Goal: Information Seeking & Learning: Learn about a topic

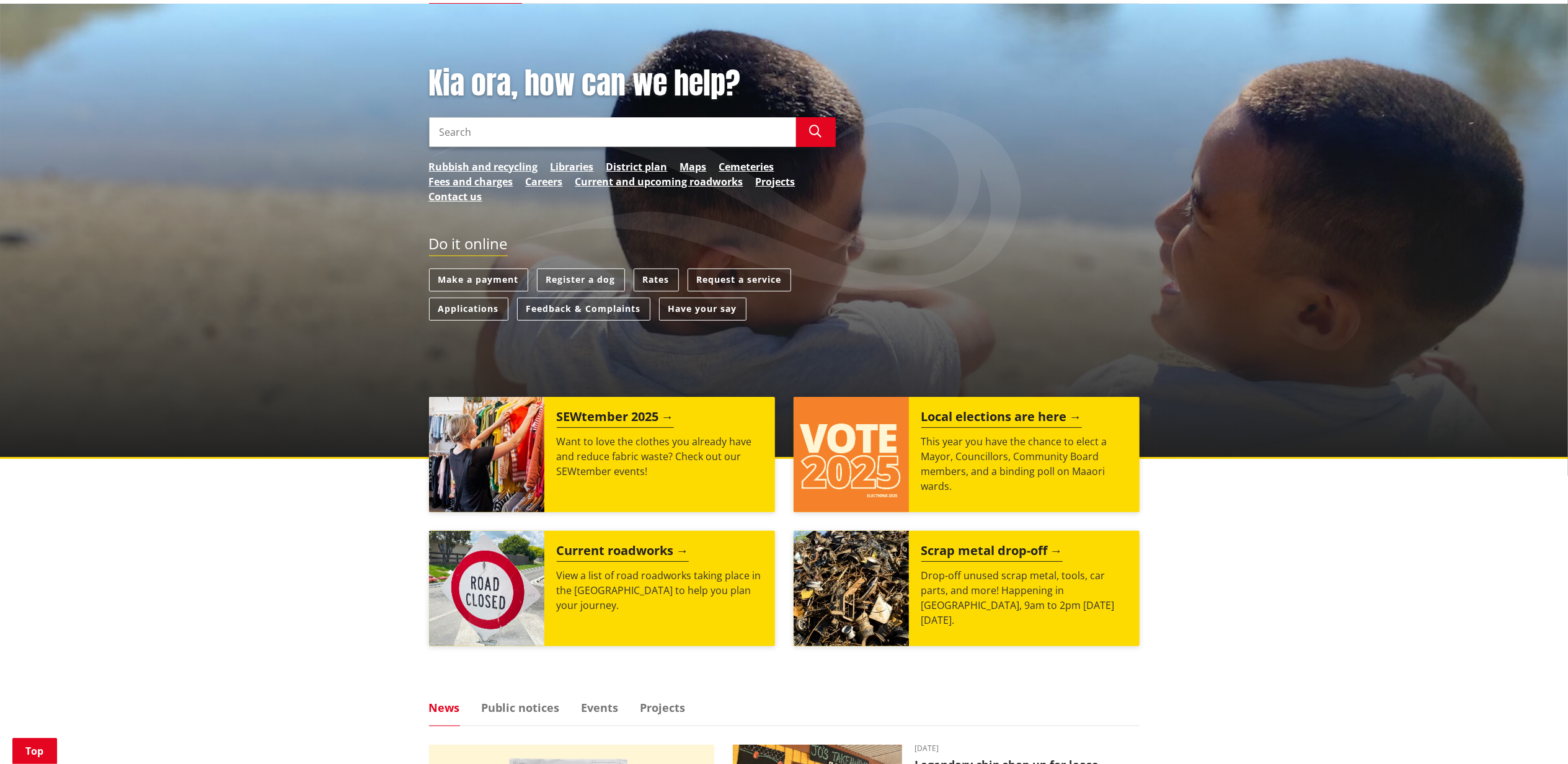
scroll to position [156, 0]
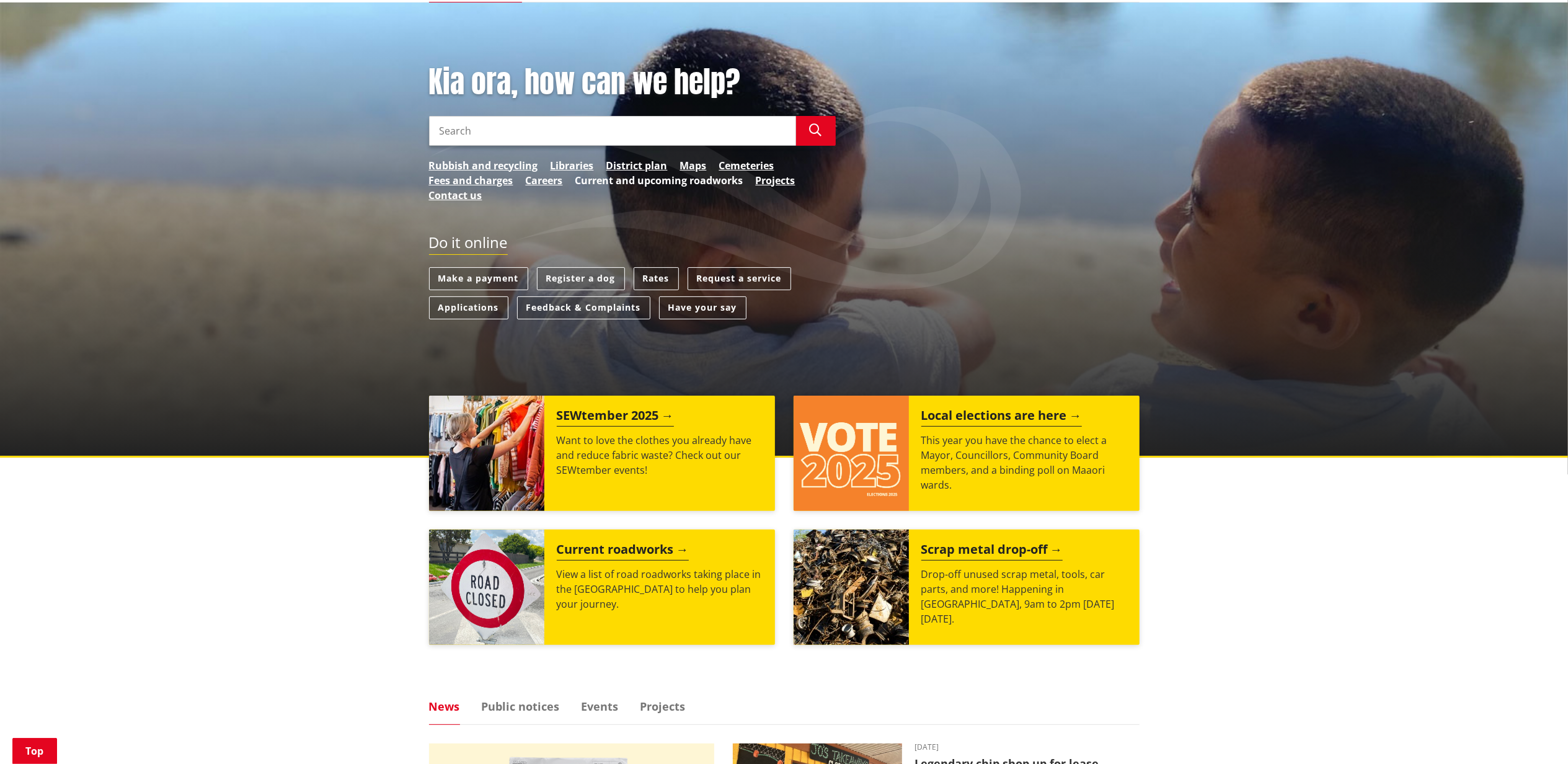
click at [641, 181] on link "Current and upcoming roadworks" at bounding box center [659, 180] width 168 height 15
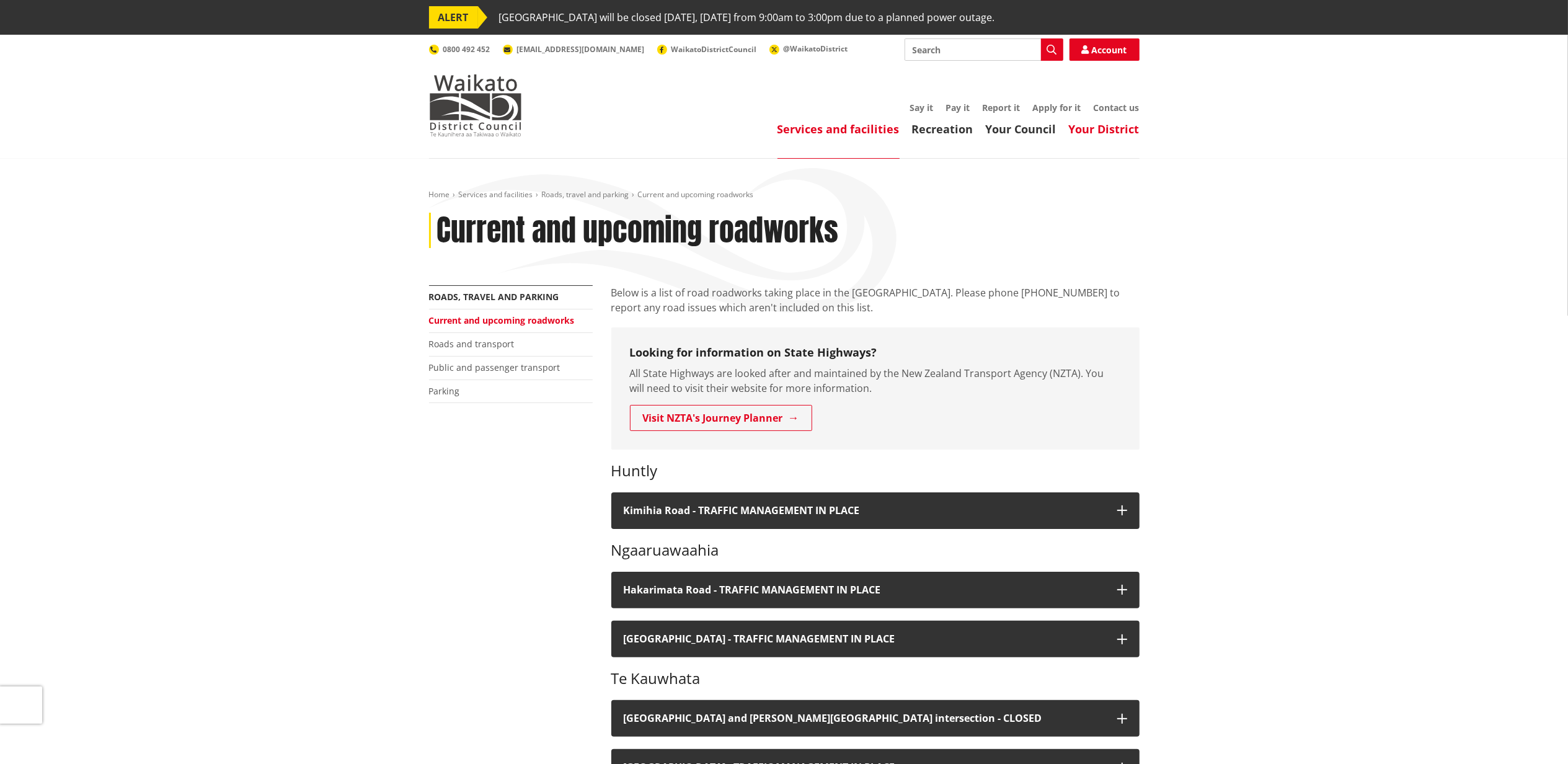
click at [1100, 132] on link "Your District" at bounding box center [1104, 129] width 70 height 15
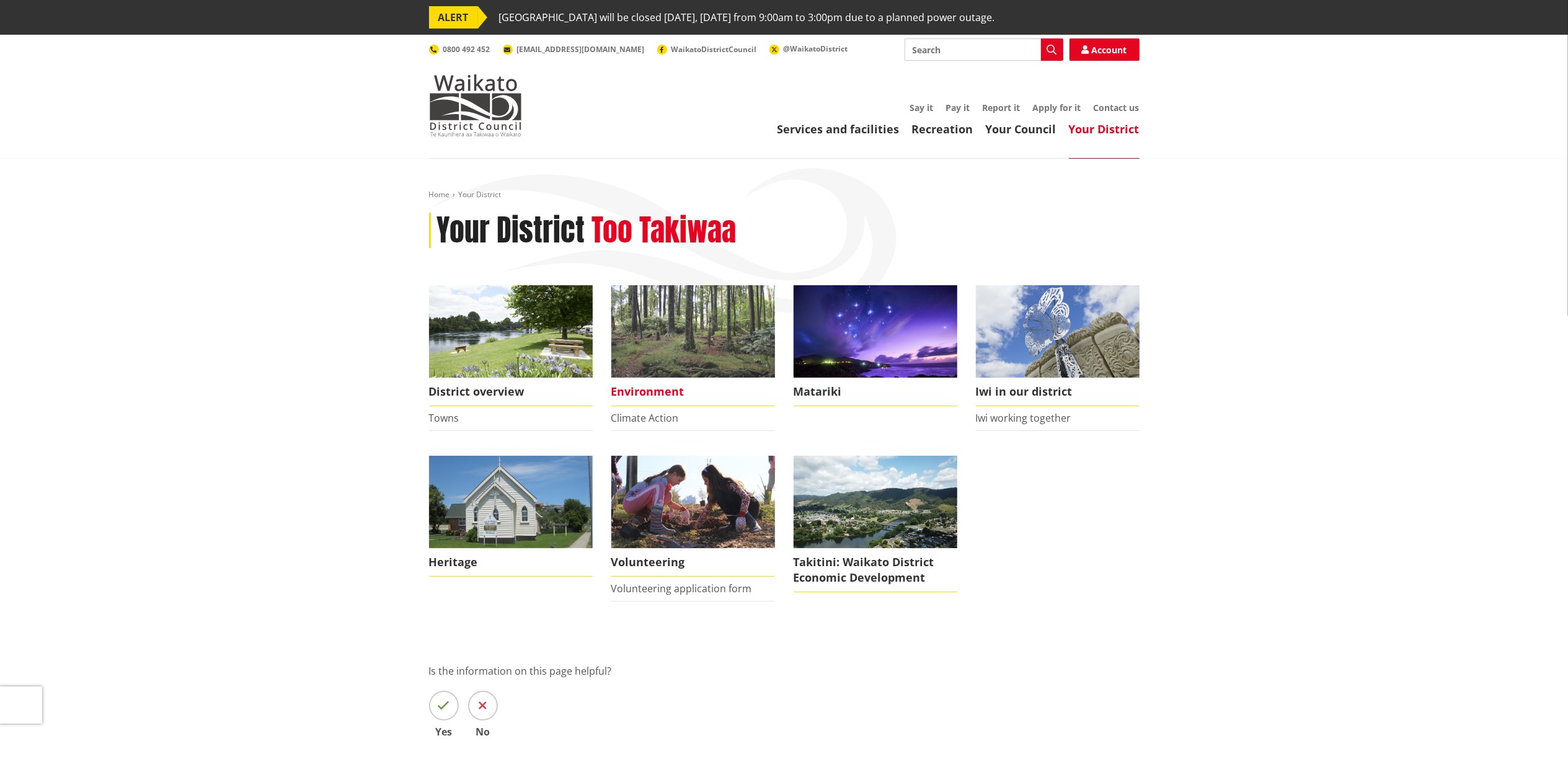
click at [656, 345] on img at bounding box center [693, 331] width 164 height 92
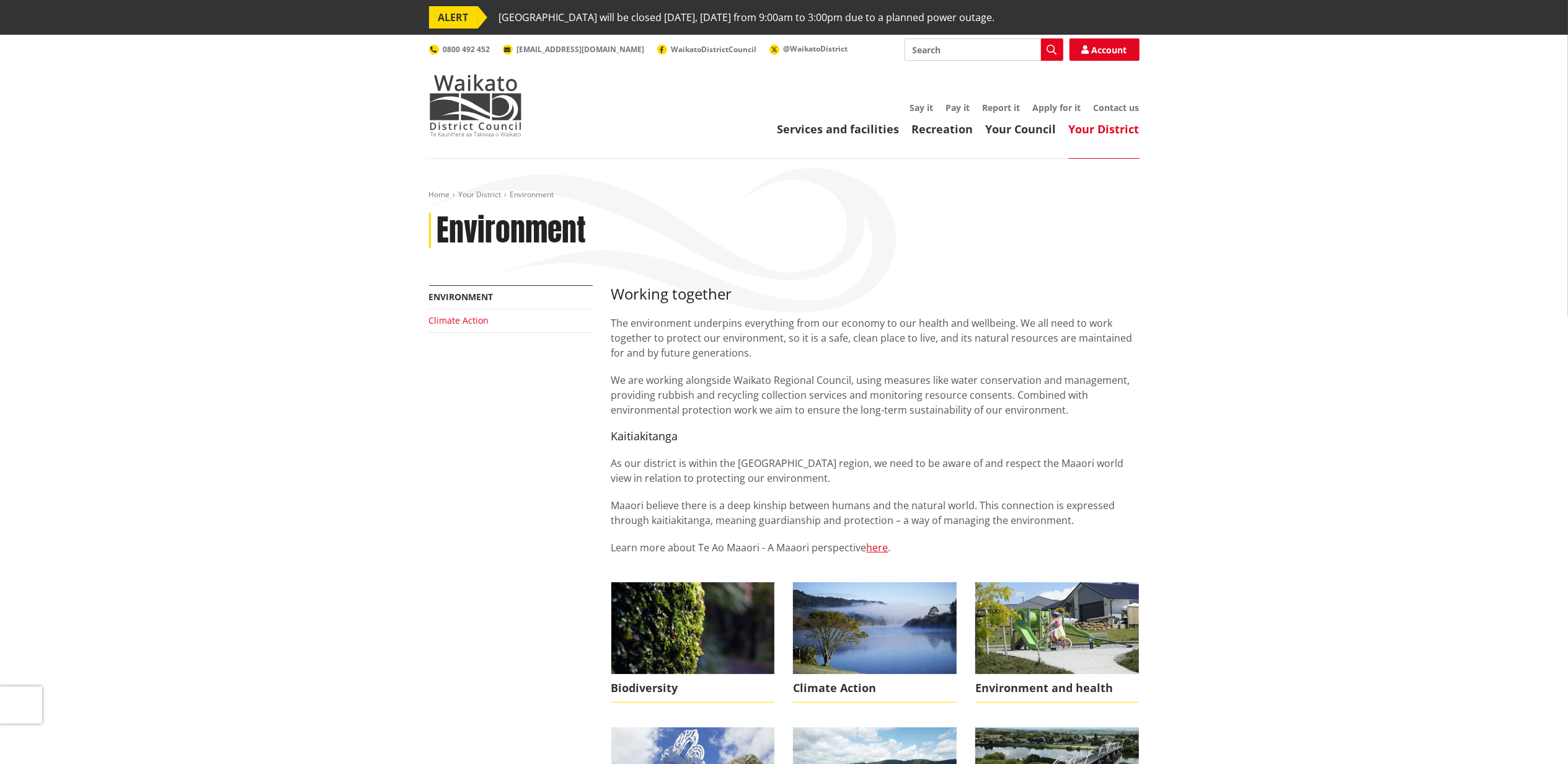
click at [445, 320] on link "Climate Action" at bounding box center [458, 320] width 60 height 12
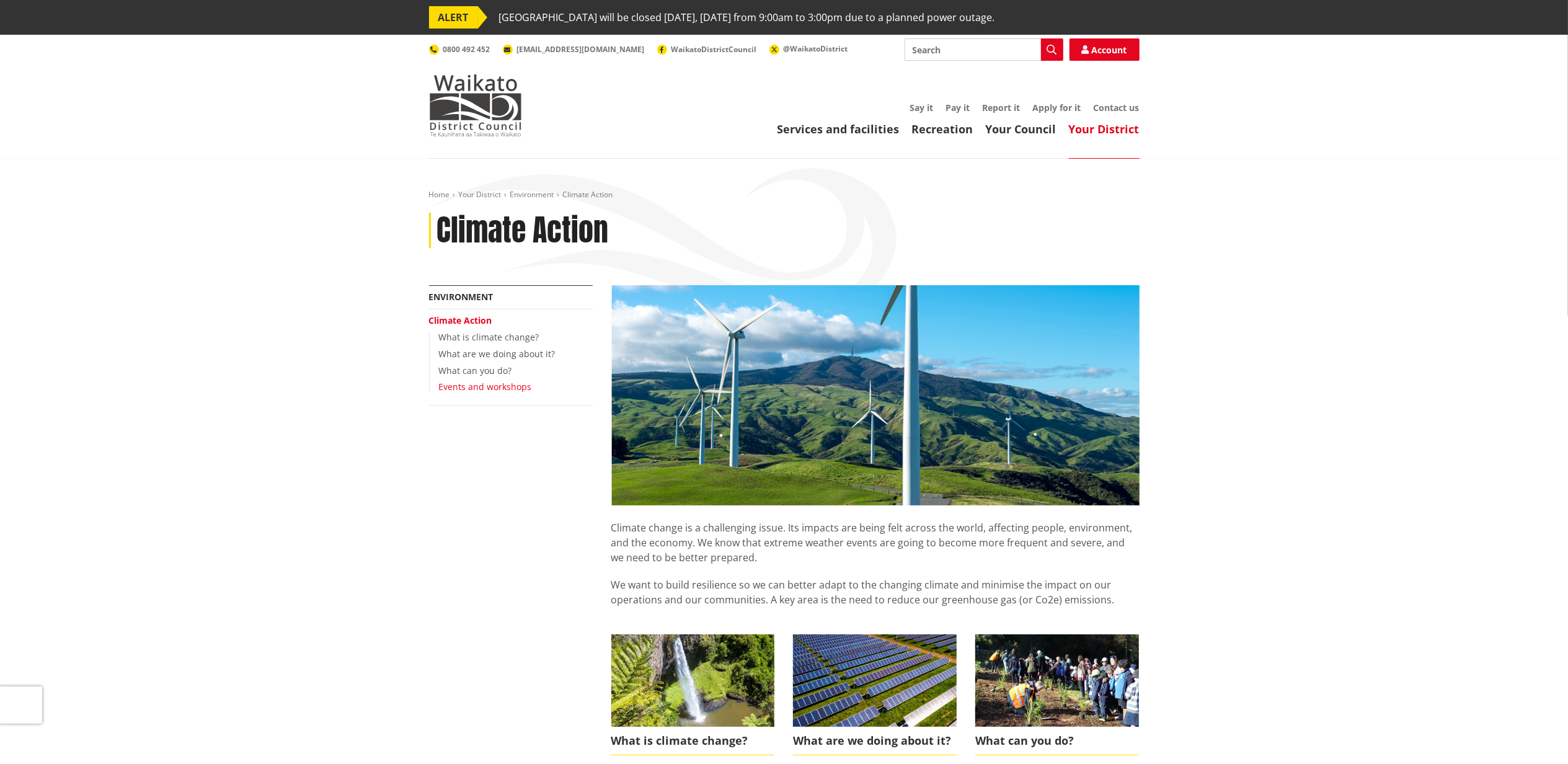
click at [458, 390] on link "Events and workshops" at bounding box center [486, 387] width 93 height 12
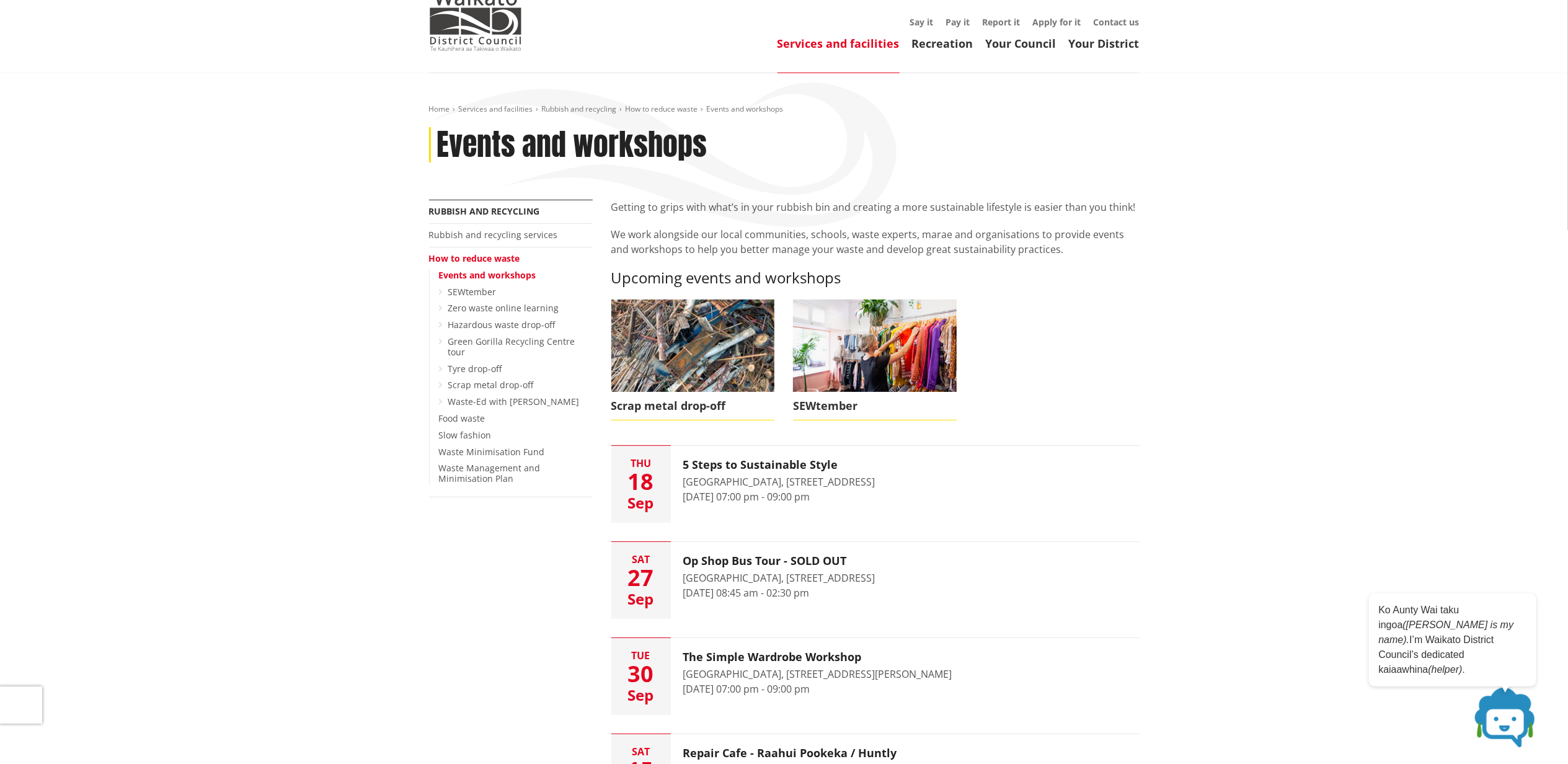
scroll to position [85, 0]
click at [458, 325] on link "Hazardous waste drop-off" at bounding box center [502, 325] width 107 height 12
